Goal: Understand process/instructions: Learn how to perform a task or action

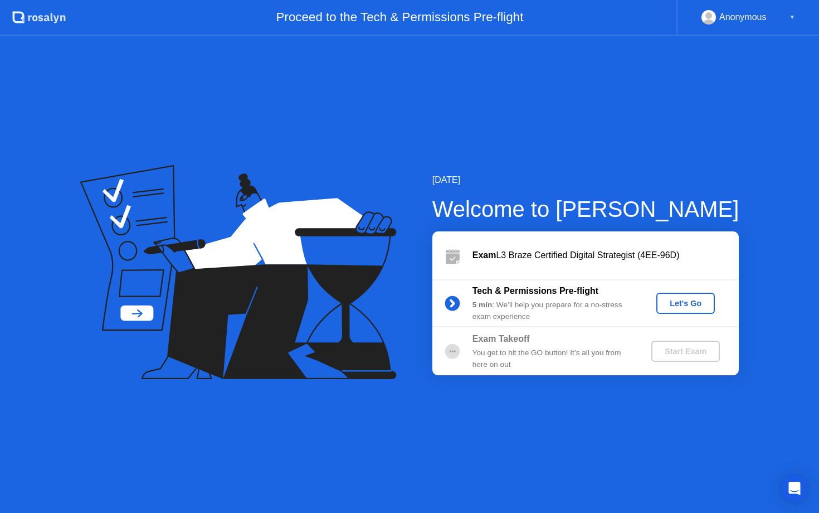
click at [700, 306] on div "Let's Go" at bounding box center [686, 303] width 50 height 9
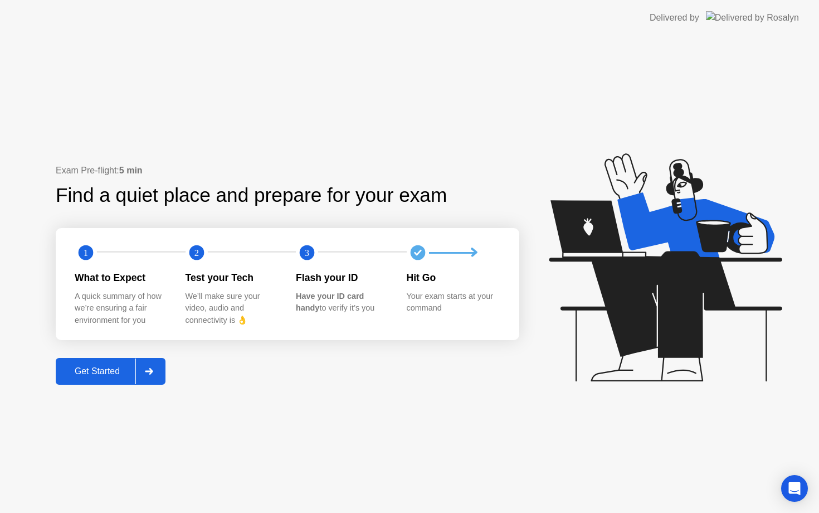
click at [115, 374] on div "Get Started" at bounding box center [97, 371] width 76 height 10
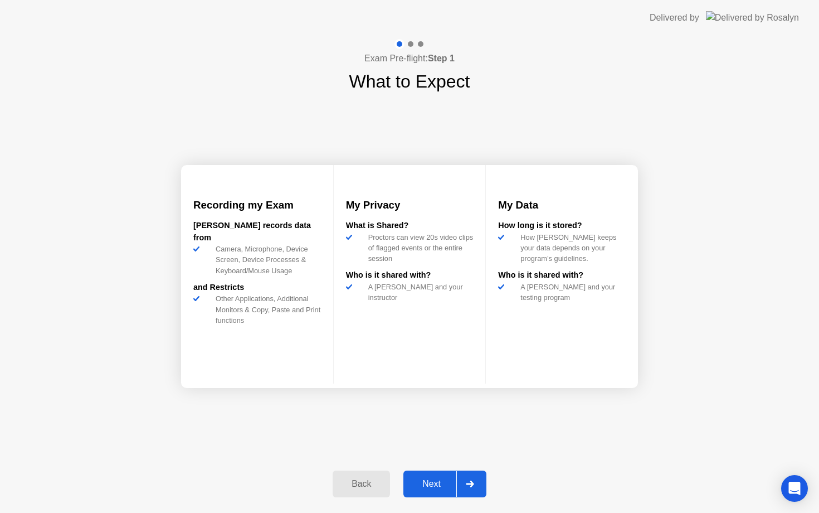
click at [474, 486] on icon at bounding box center [470, 484] width 8 height 7
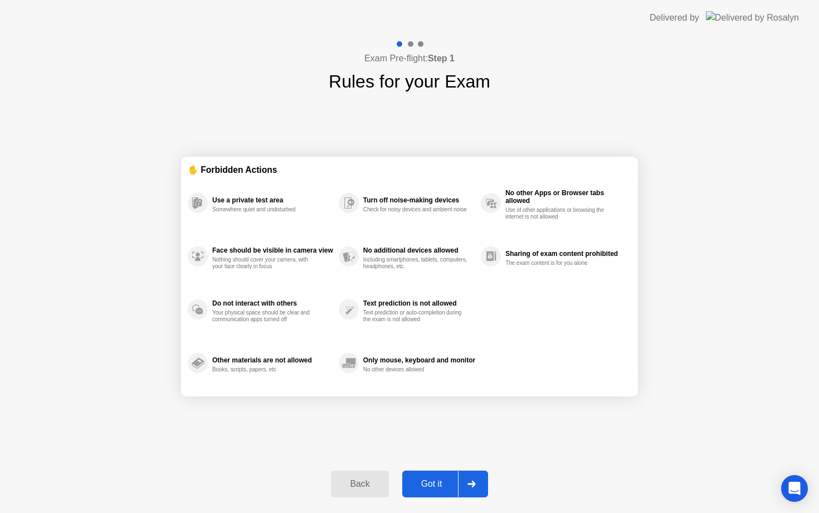
click at [436, 486] on div "Got it" at bounding box center [432, 484] width 52 height 10
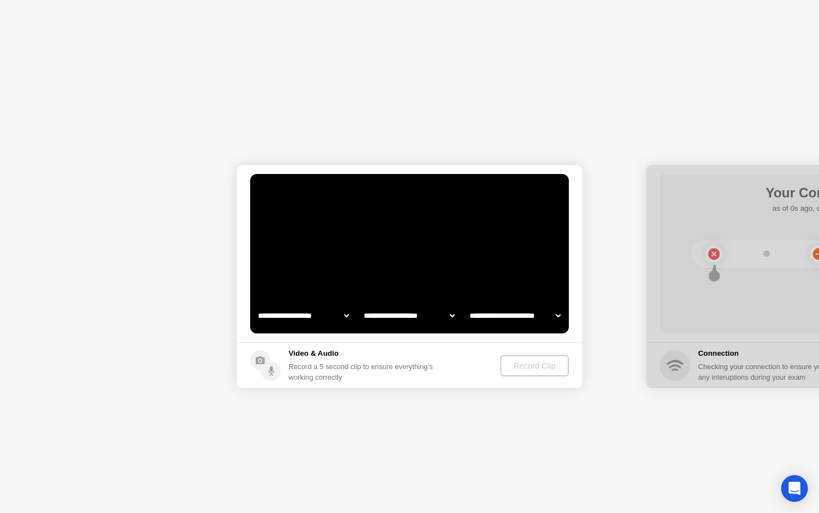
select select "**********"
select select "*******"
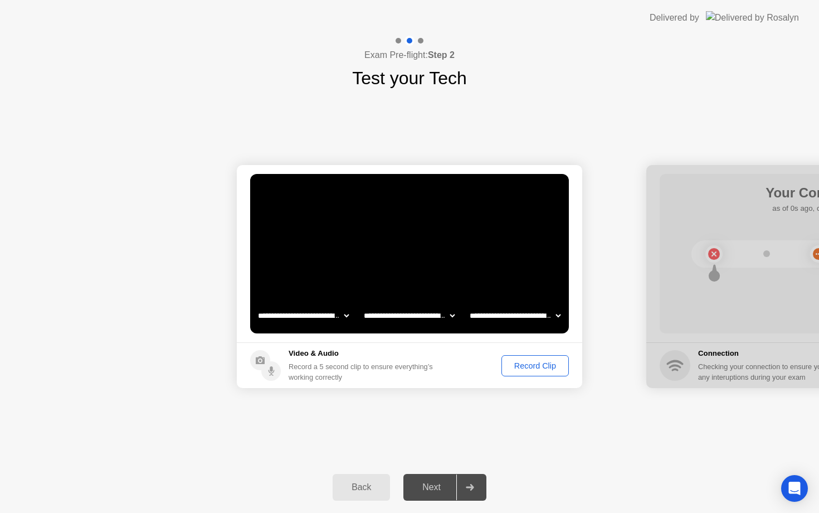
click at [534, 366] on div "Record Clip" at bounding box center [536, 365] width 60 height 9
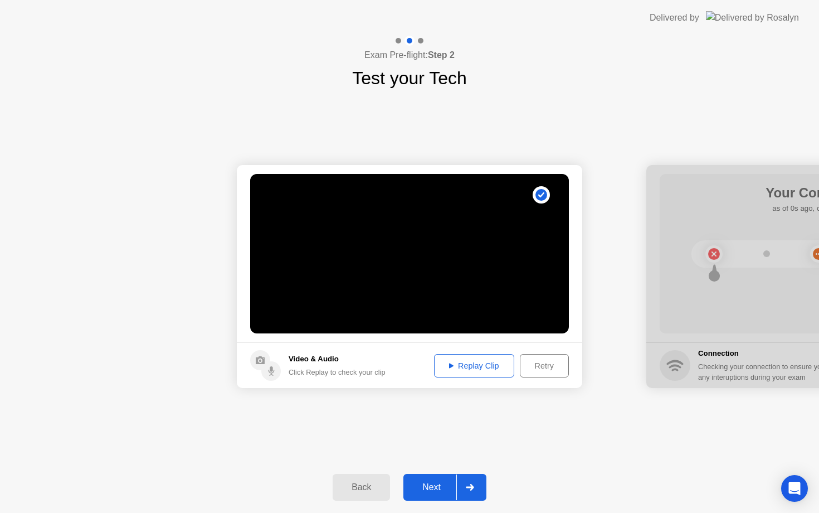
click at [470, 367] on div "Replay Clip" at bounding box center [474, 365] width 72 height 9
click at [430, 491] on div "Next" at bounding box center [432, 487] width 50 height 10
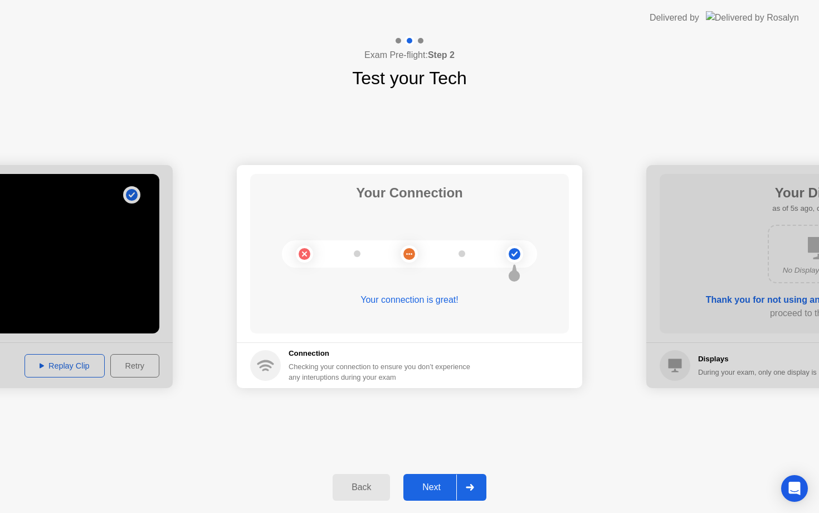
click at [430, 491] on div "Next" at bounding box center [432, 487] width 50 height 10
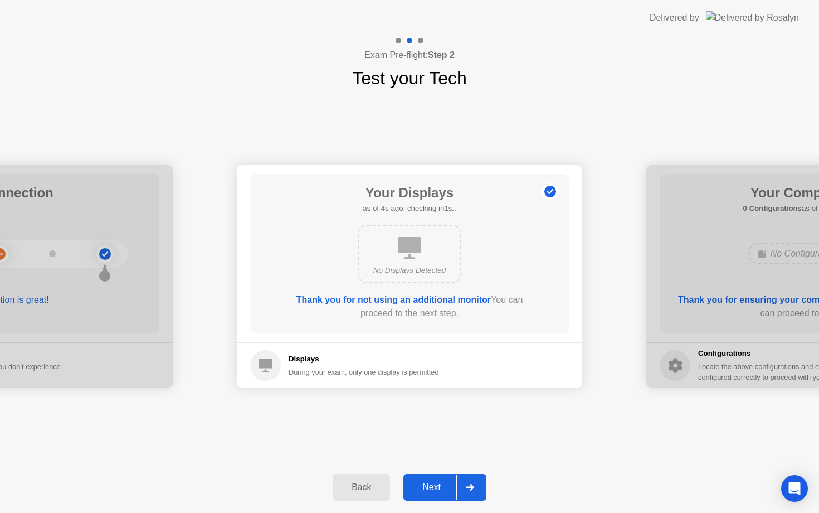
click at [430, 491] on div "Next" at bounding box center [432, 487] width 50 height 10
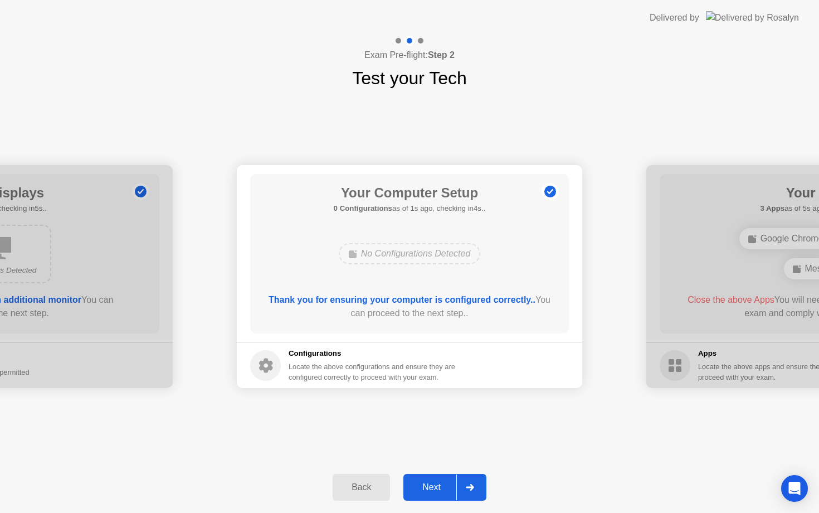
click at [430, 491] on div "Next" at bounding box center [432, 487] width 50 height 10
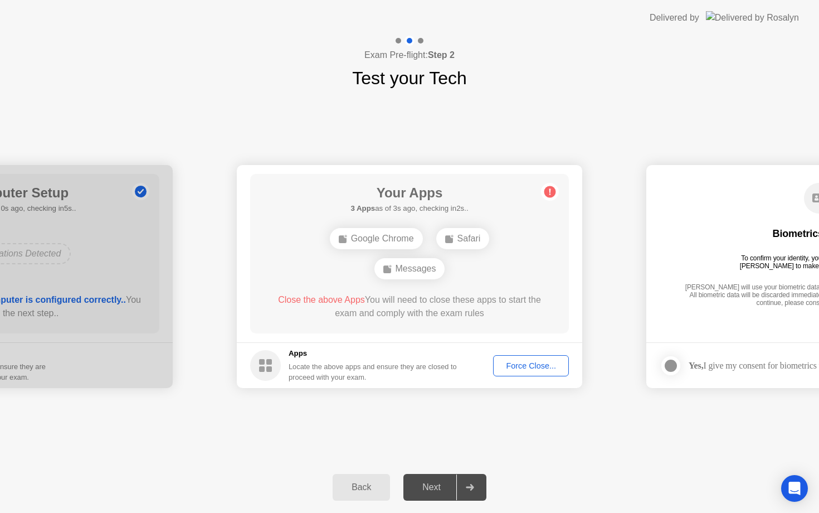
click at [523, 367] on div "Force Close..." at bounding box center [531, 365] width 68 height 9
click at [443, 447] on div "**********" at bounding box center [409, 276] width 819 height 370
click at [517, 370] on div "Force Close..." at bounding box center [531, 365] width 68 height 9
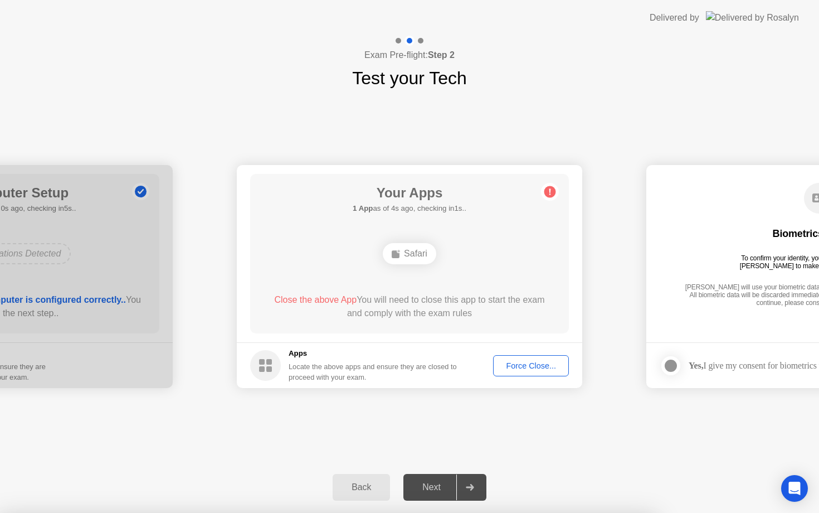
click at [357, 487] on div "Back" at bounding box center [361, 487] width 51 height 10
